Goal: Task Accomplishment & Management: Manage account settings

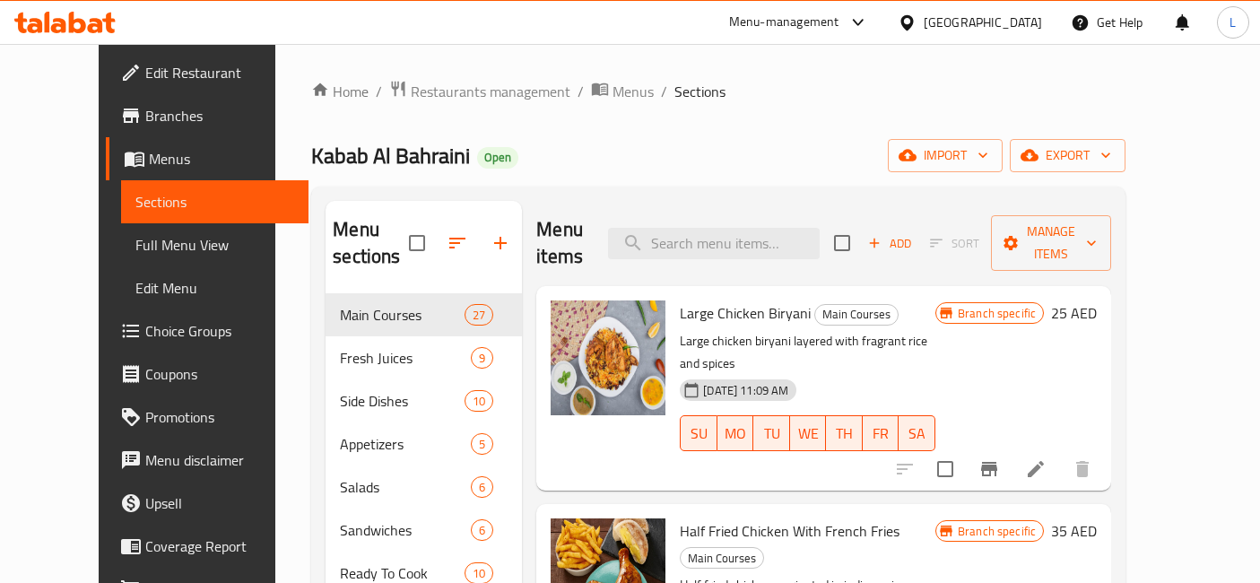
scroll to position [51, 0]
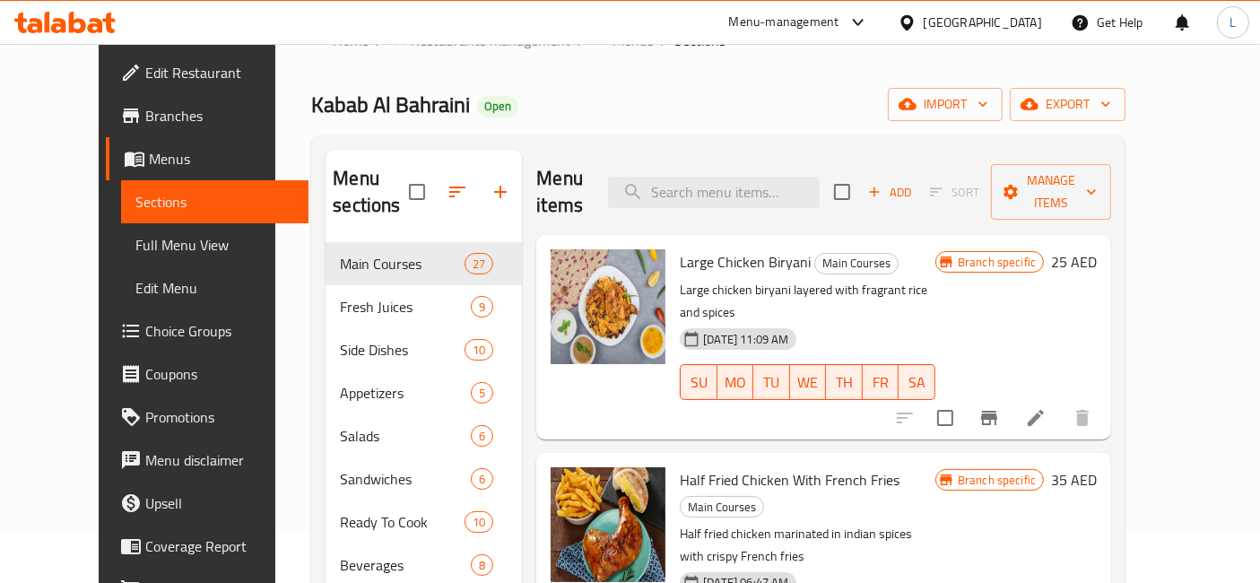
click at [254, 27] on div "Menu-management [GEOGRAPHIC_DATA] Get Help L" at bounding box center [630, 22] width 1260 height 43
click at [64, 22] on icon at bounding box center [58, 25] width 15 height 15
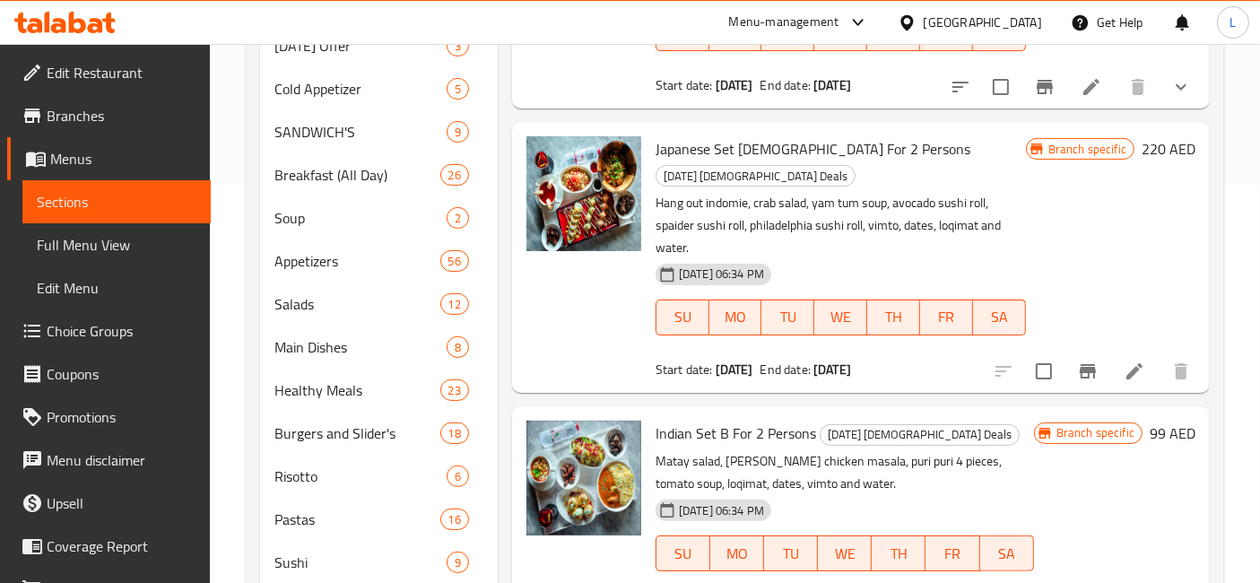
scroll to position [100, 0]
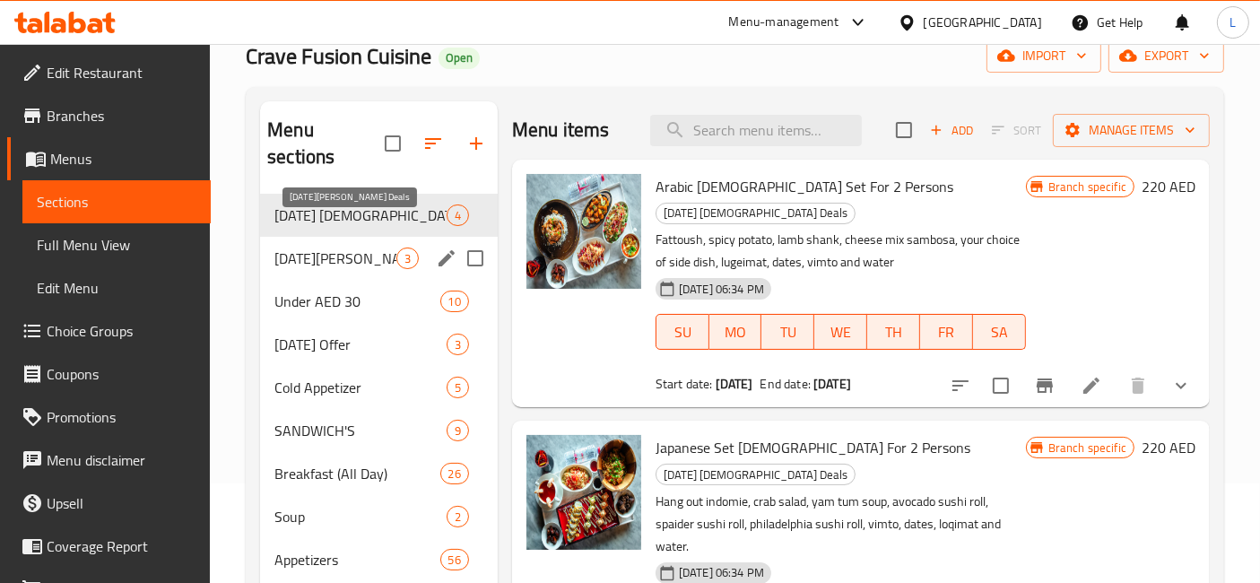
click at [332, 247] on span "Ramadan Suhoor Deals" at bounding box center [335, 258] width 122 height 22
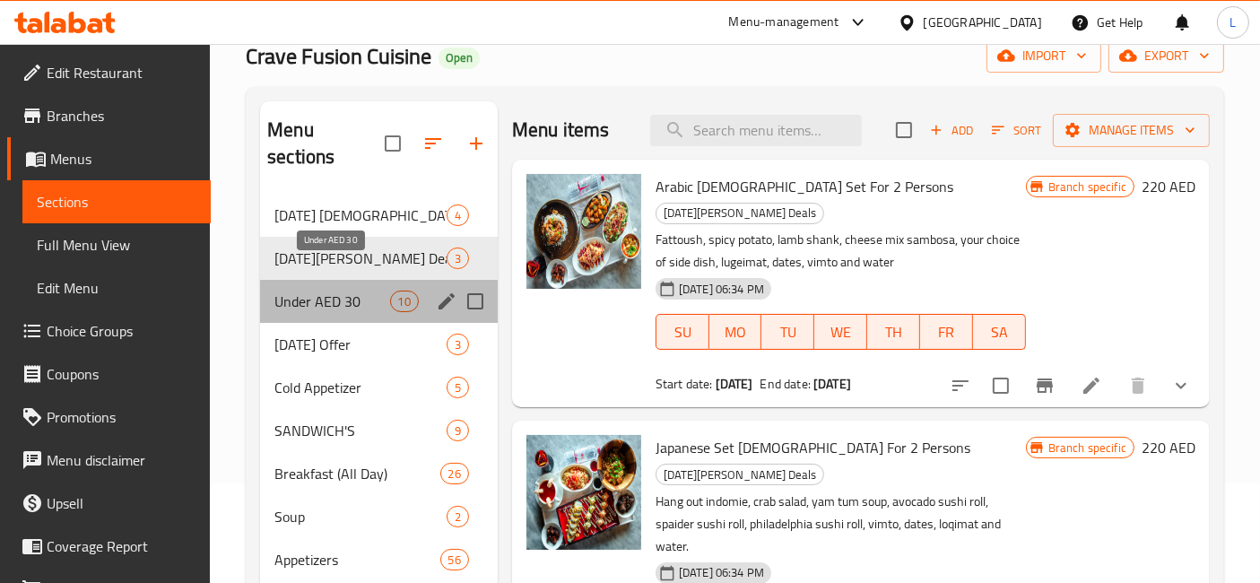
click at [330, 291] on span "Under AED 30" at bounding box center [331, 302] width 115 height 22
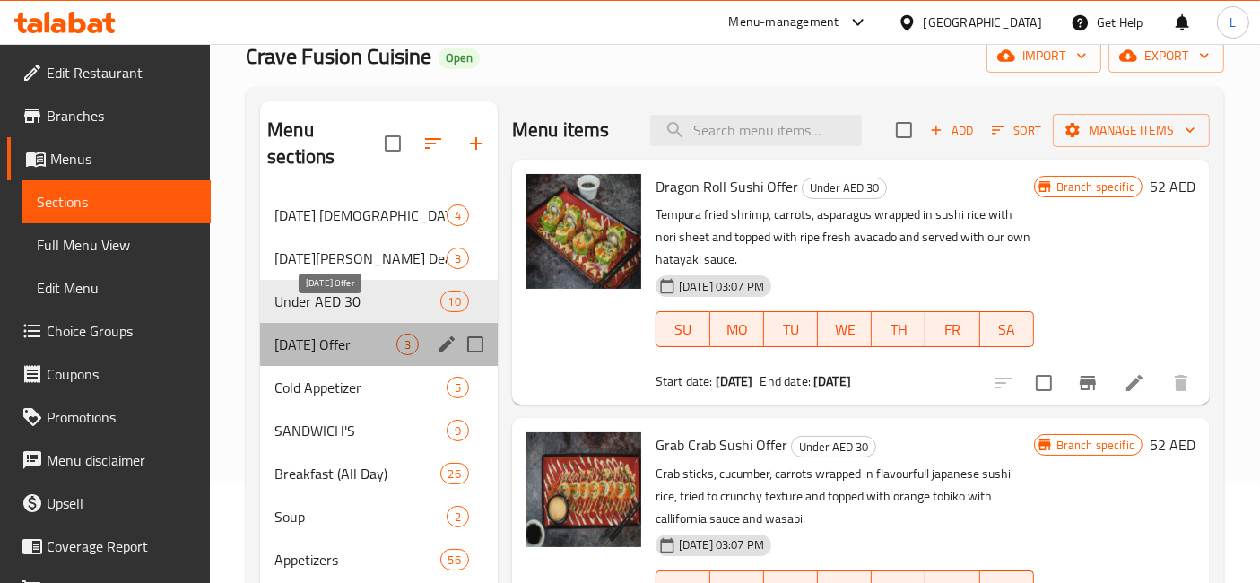
click at [330, 334] on span "Ramadan Offer" at bounding box center [335, 345] width 122 height 22
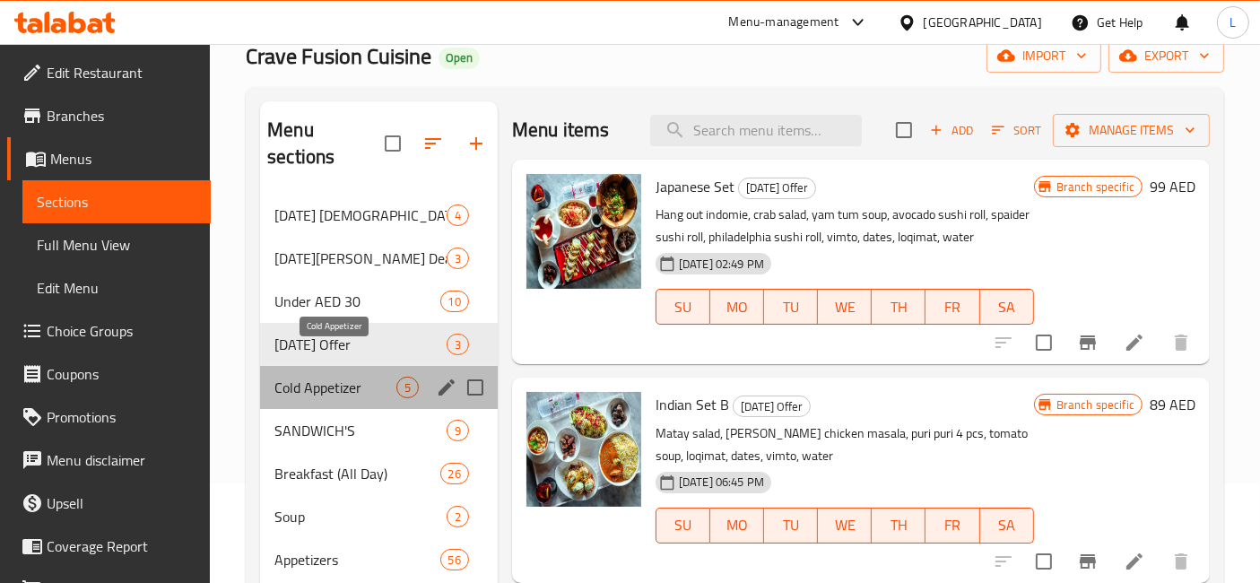
click at [338, 377] on span "Cold Appetizer" at bounding box center [335, 388] width 122 height 22
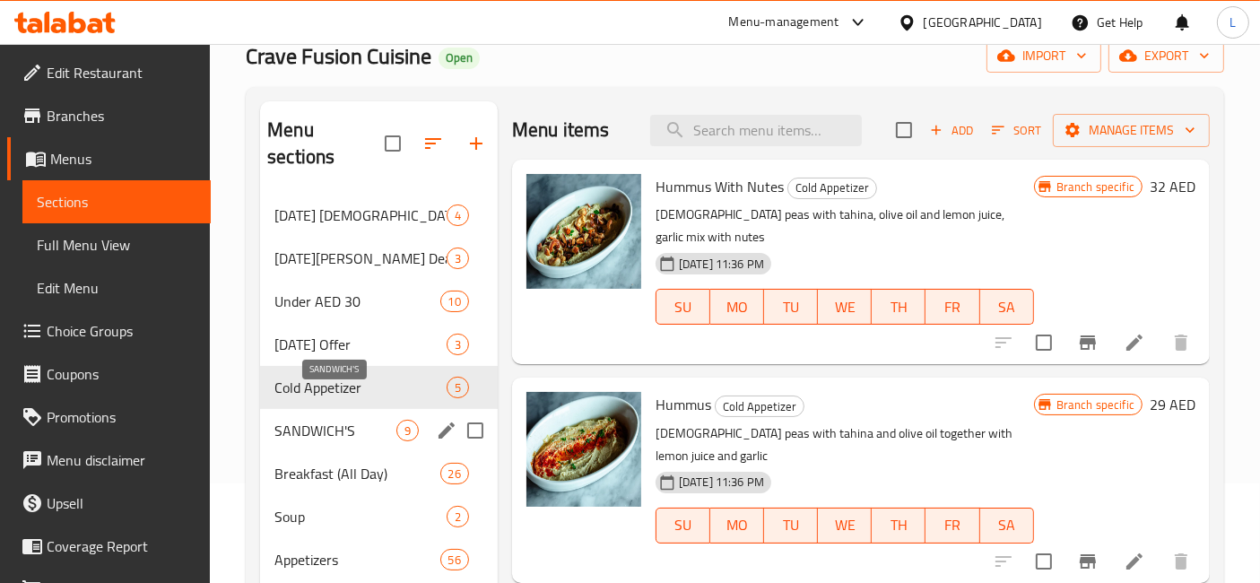
click at [327, 420] on span "SANDWICH'S" at bounding box center [335, 431] width 122 height 22
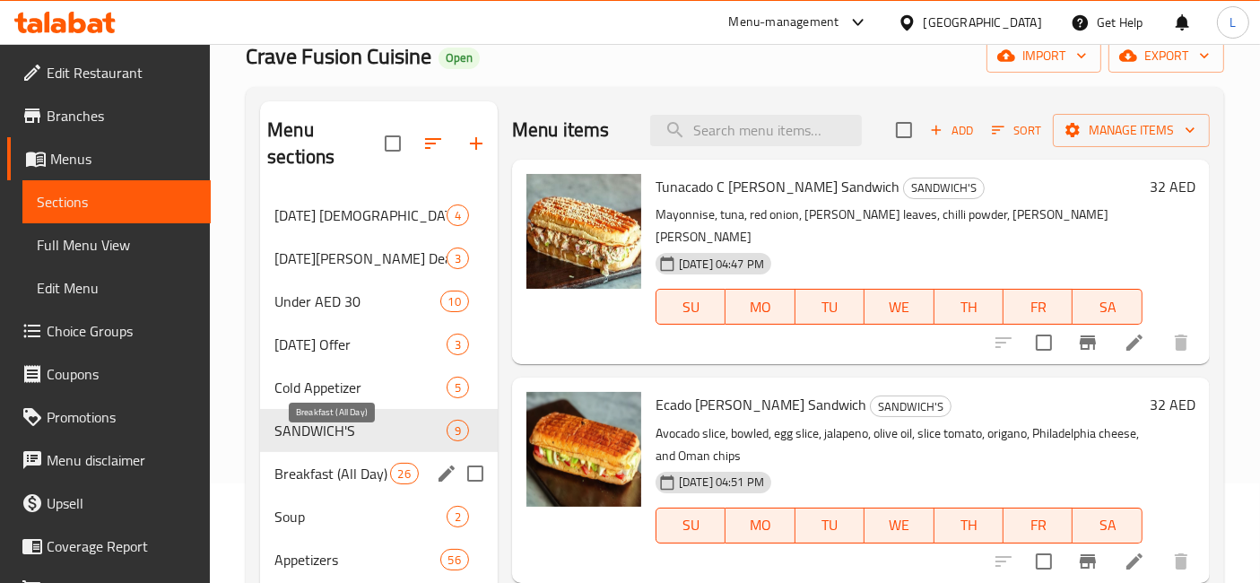
click at [330, 463] on span "Breakfast (All Day)" at bounding box center [331, 474] width 115 height 22
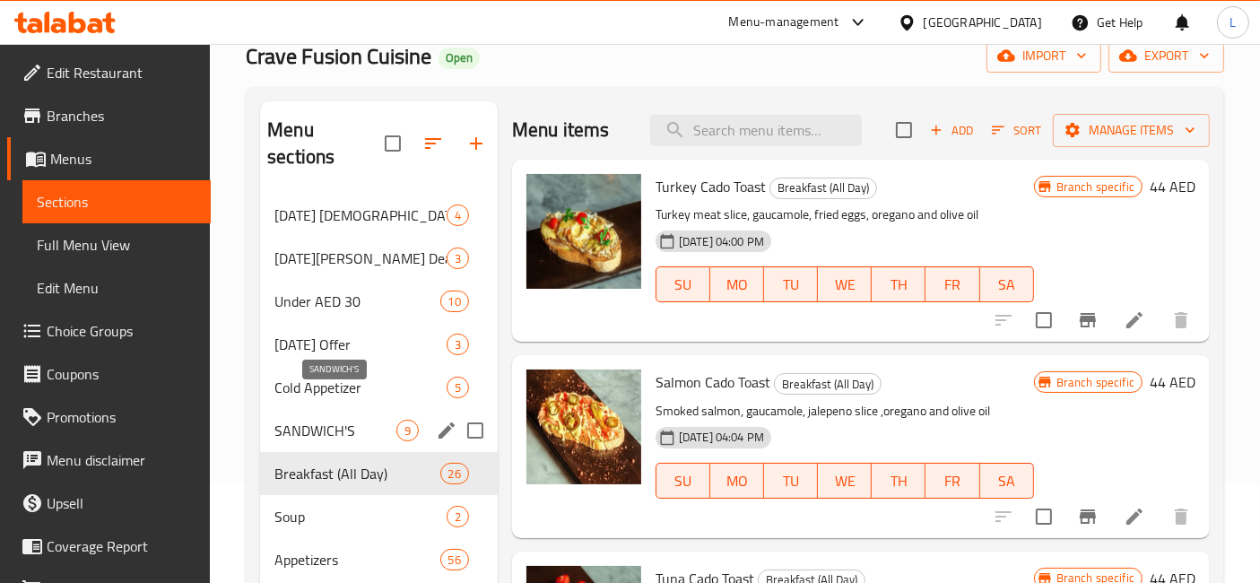
scroll to position [299, 0]
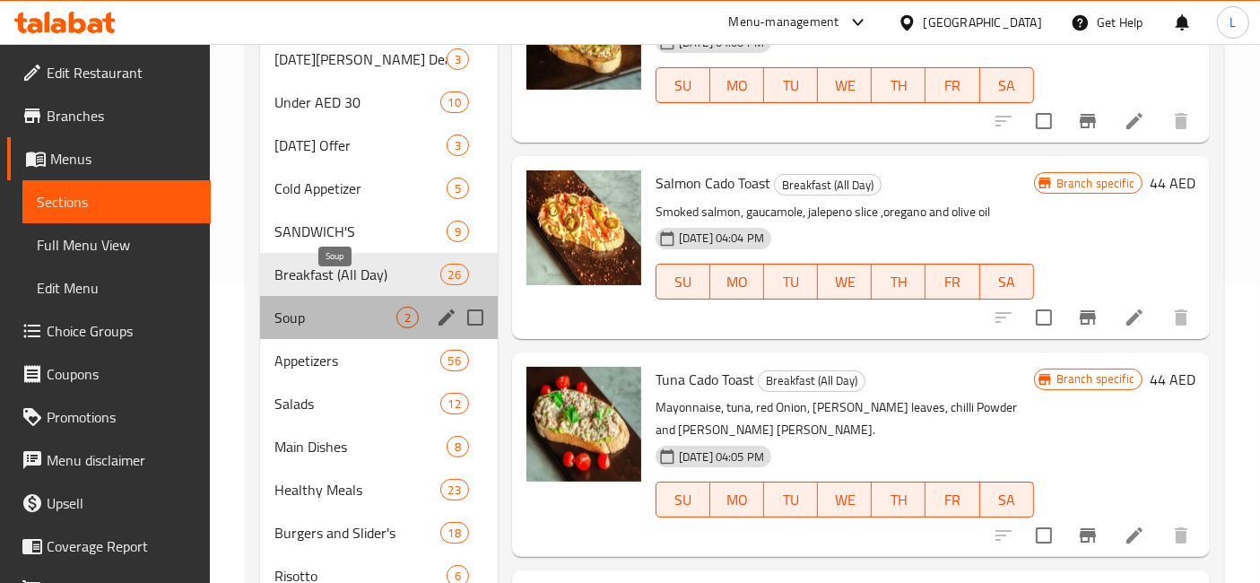
click at [307, 307] on span "Soup" at bounding box center [335, 318] width 122 height 22
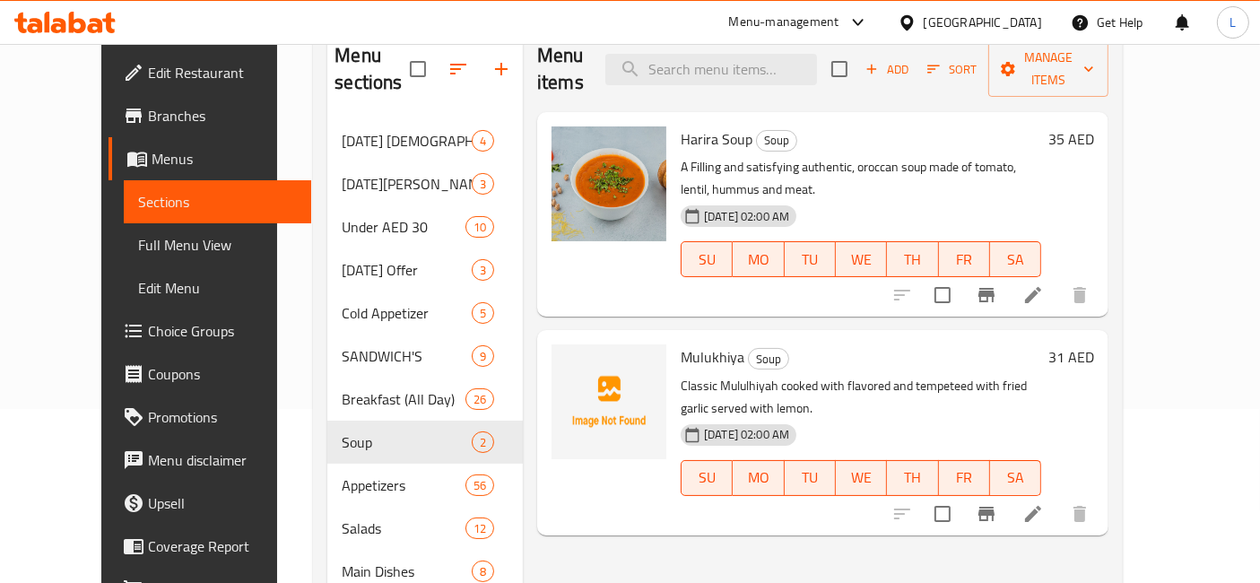
scroll to position [299, 0]
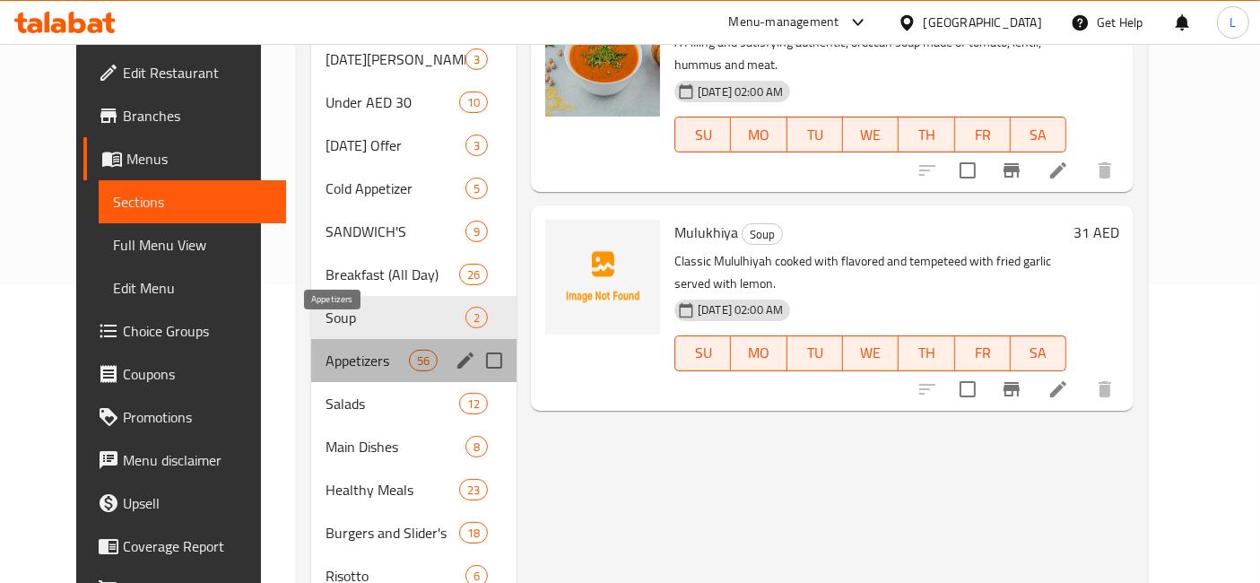
click at [334, 350] on span "Appetizers" at bounding box center [366, 361] width 83 height 22
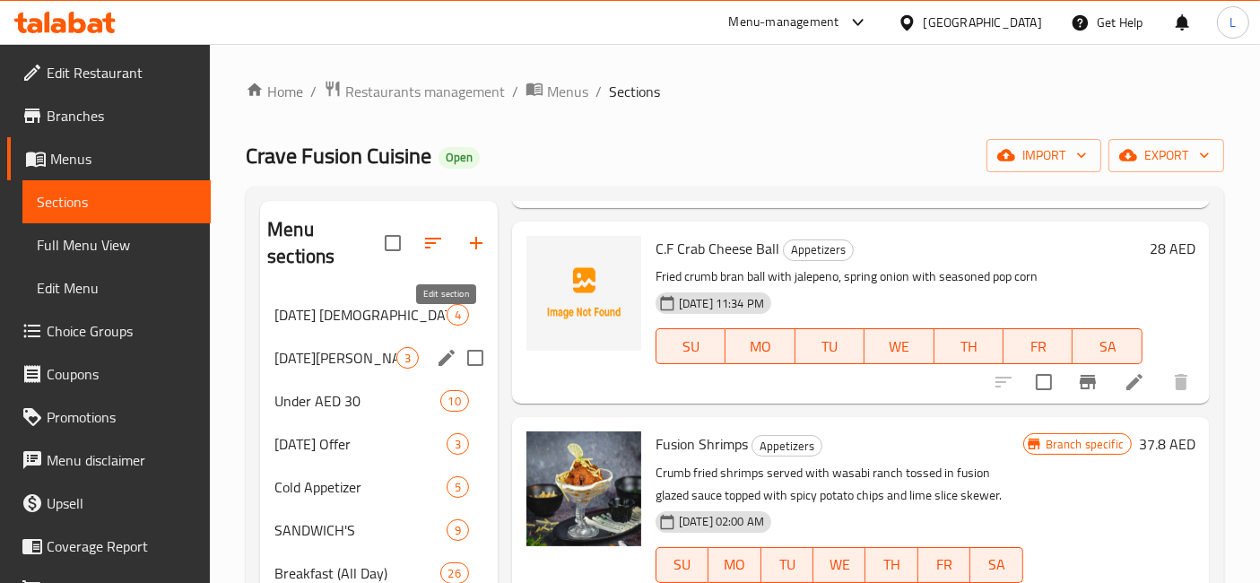
scroll to position [299, 0]
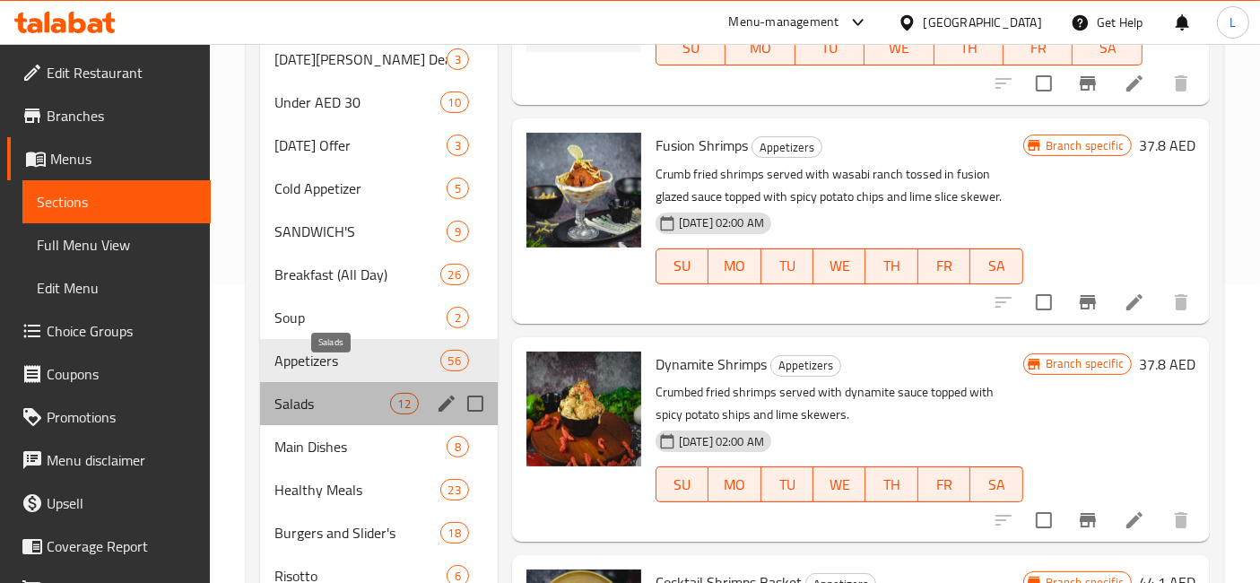
click at [299, 393] on span "Salads" at bounding box center [331, 404] width 115 height 22
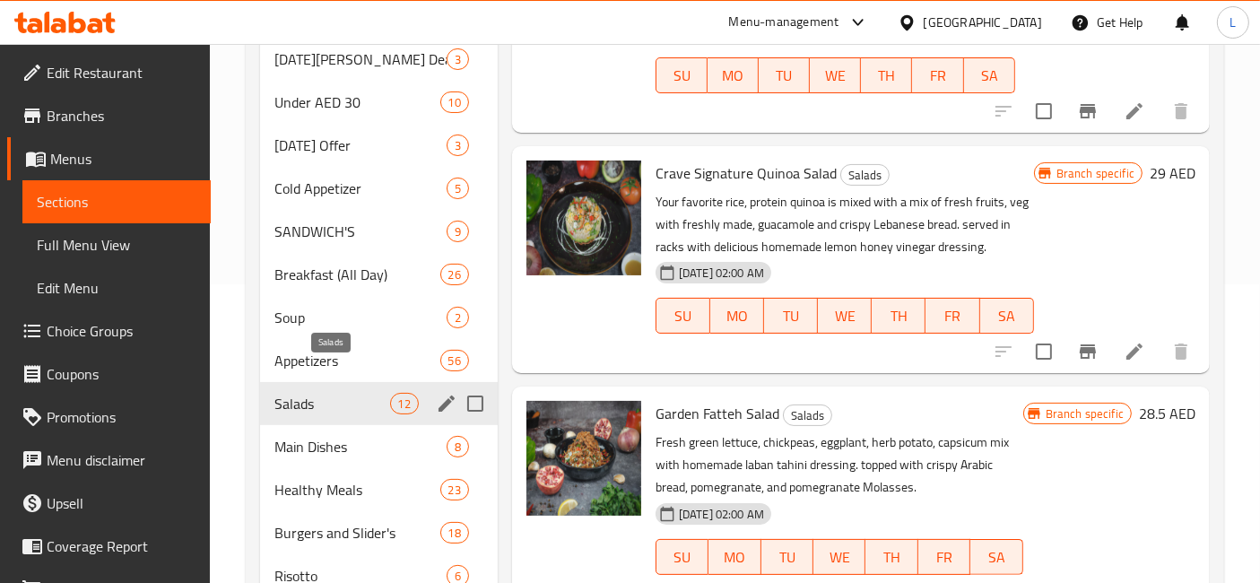
scroll to position [1392, 0]
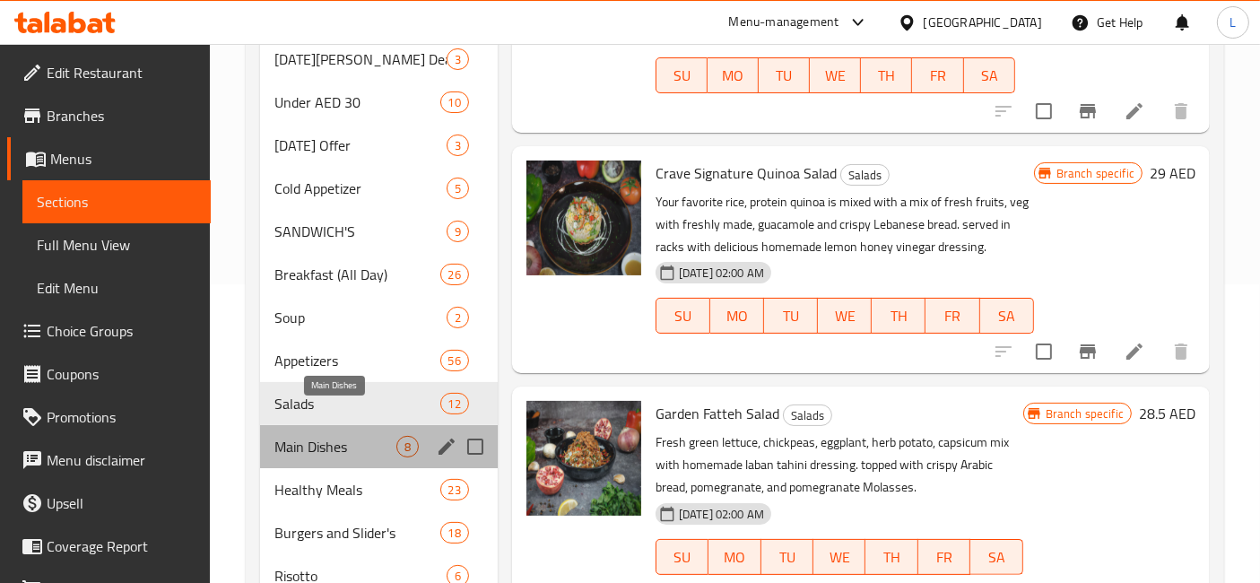
click at [320, 436] on span "Main Dishes" at bounding box center [335, 447] width 122 height 22
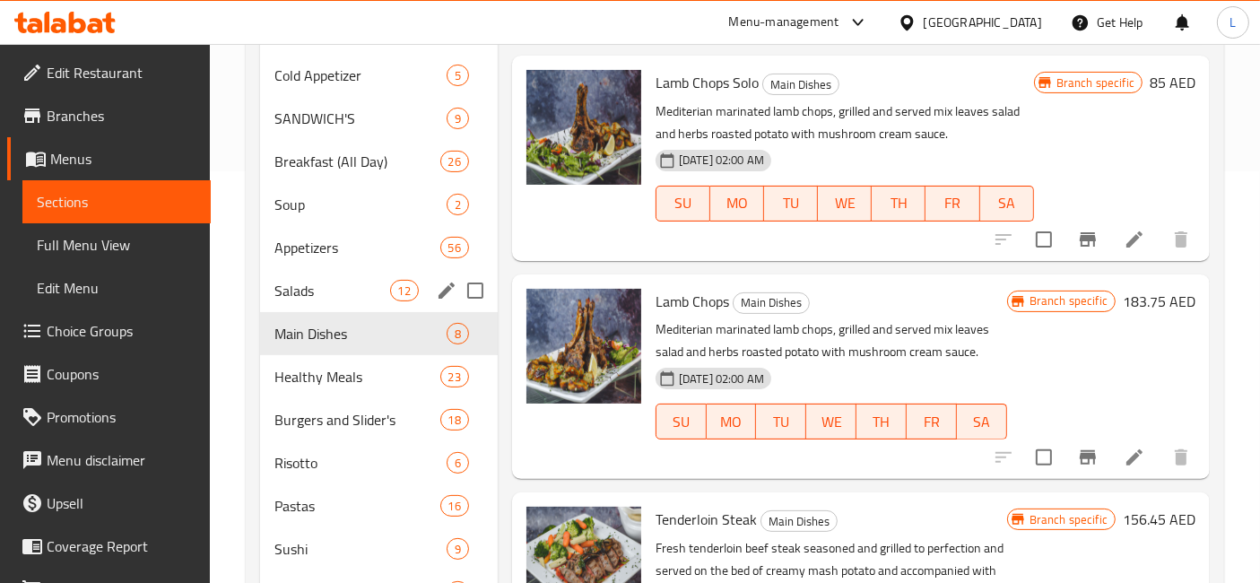
scroll to position [498, 0]
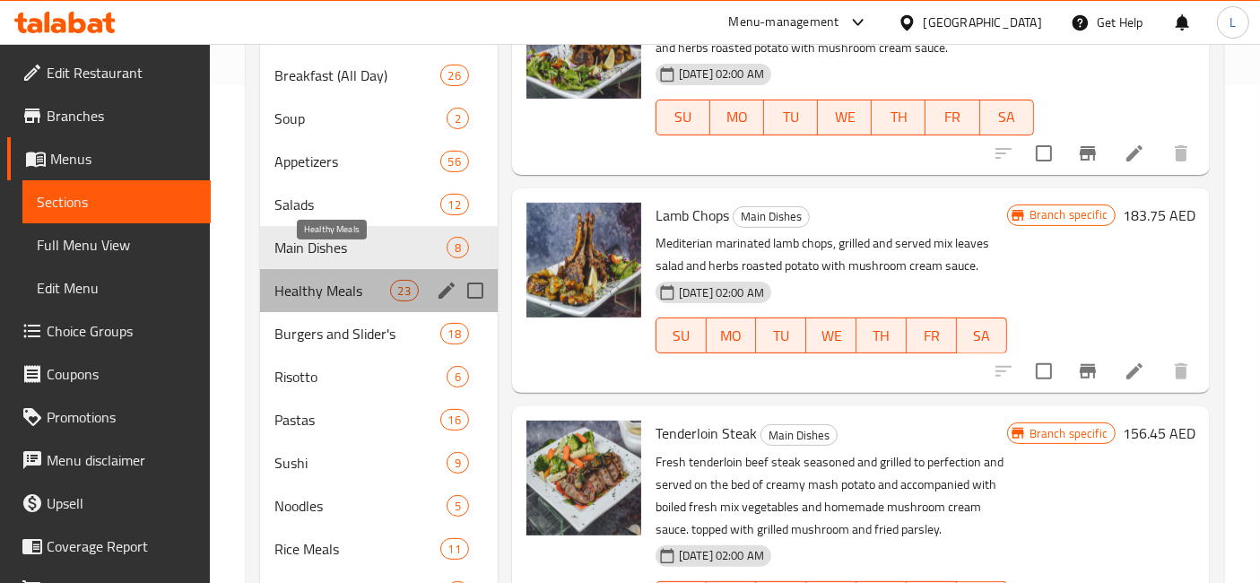
click at [303, 280] on span "Healthy Meals" at bounding box center [331, 291] width 115 height 22
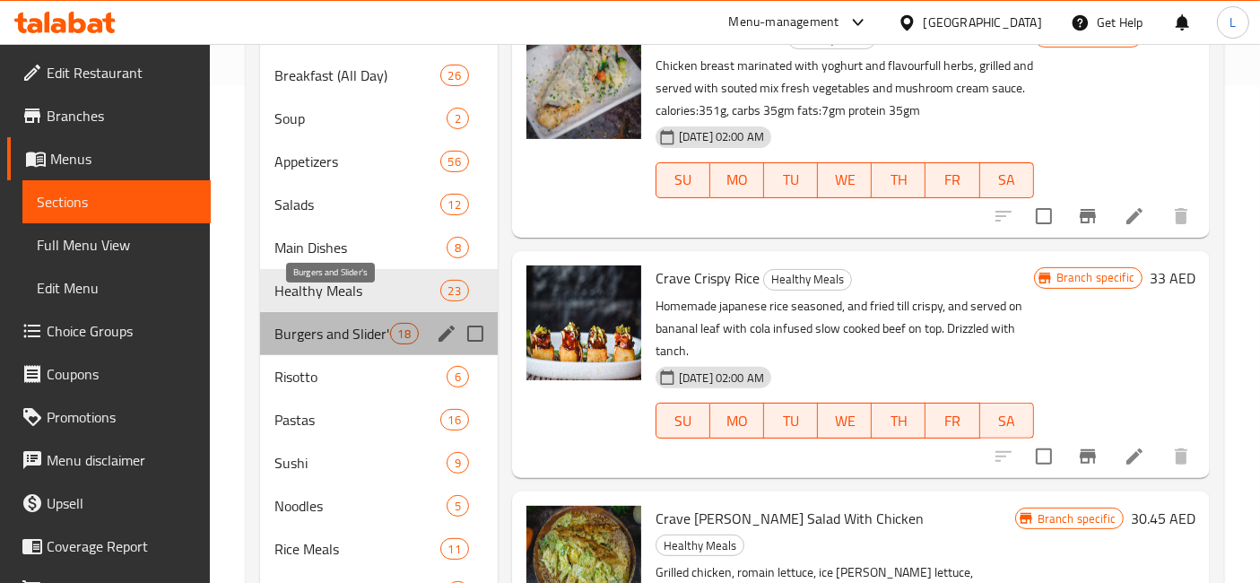
click at [313, 323] on span "Burgers and Slider's" at bounding box center [331, 334] width 115 height 22
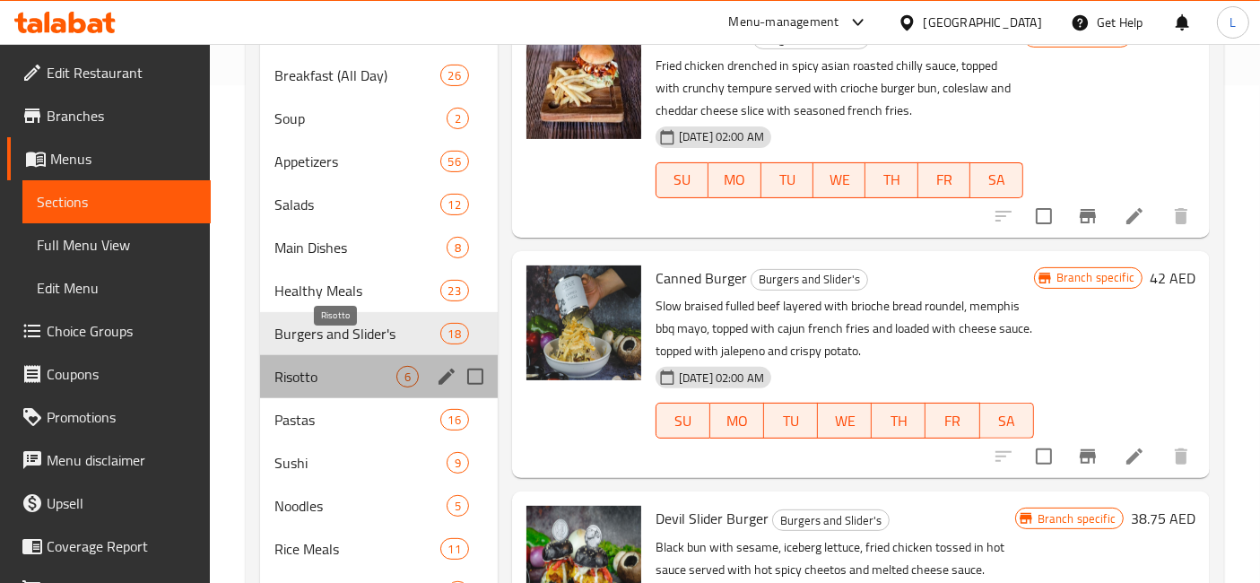
click at [319, 366] on span "Risotto" at bounding box center [335, 377] width 122 height 22
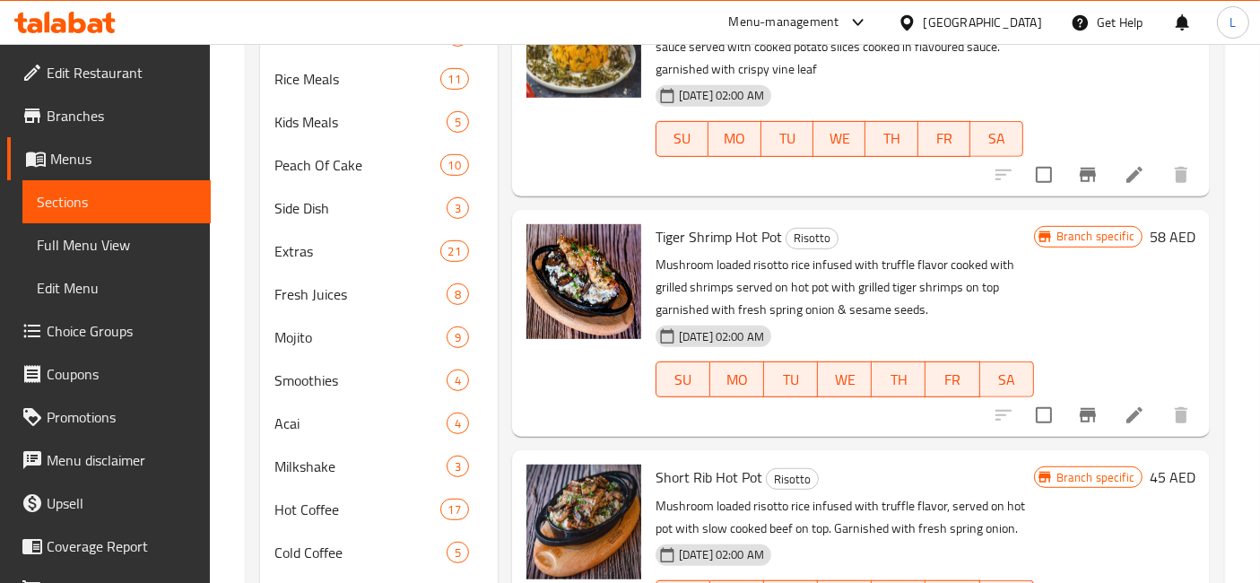
scroll to position [1073, 0]
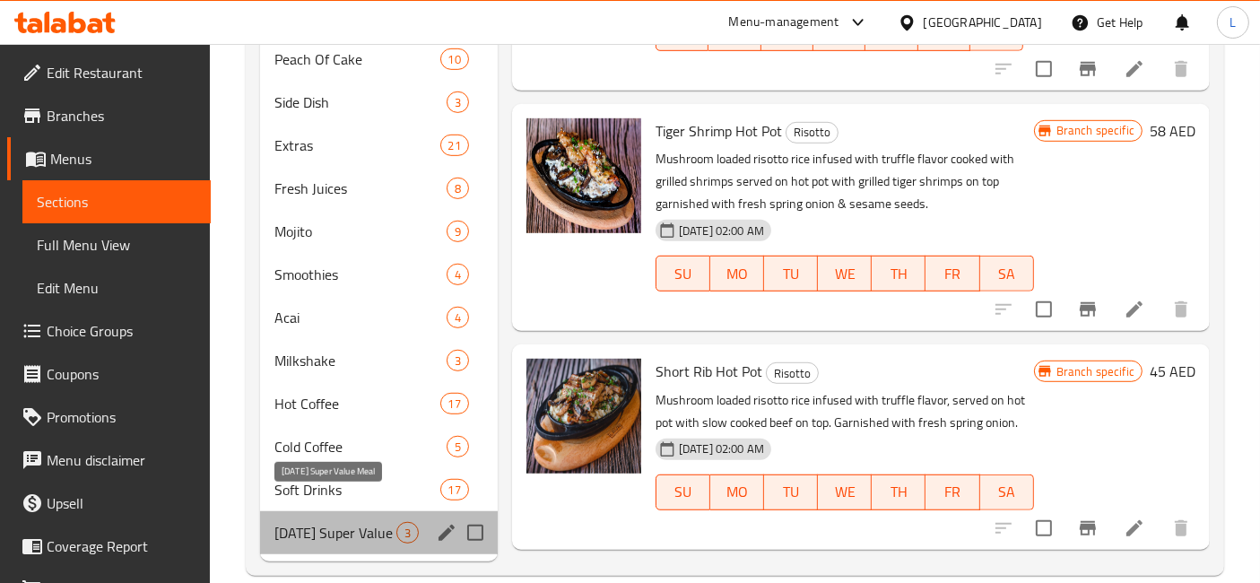
click at [371, 522] on span "Ramadan Super Value Meal" at bounding box center [335, 533] width 122 height 22
